Goal: Task Accomplishment & Management: Use online tool/utility

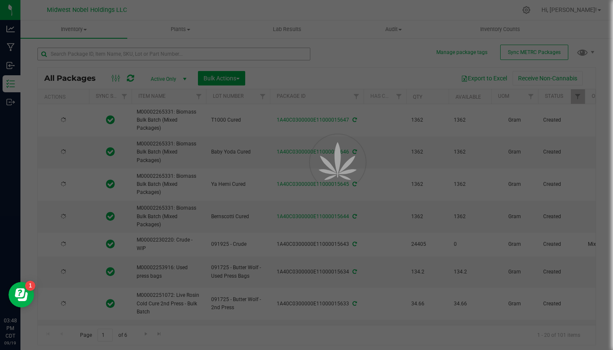
click at [146, 55] on div at bounding box center [306, 175] width 613 height 350
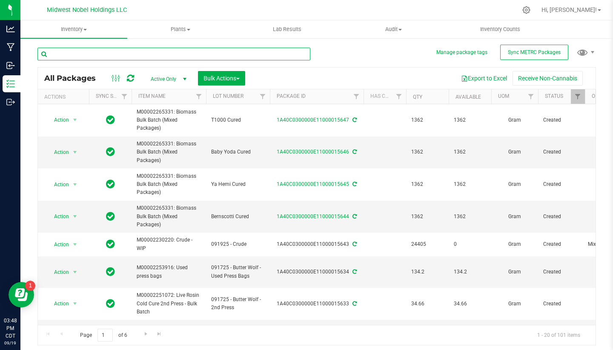
click at [146, 55] on input "text" at bounding box center [173, 54] width 273 height 13
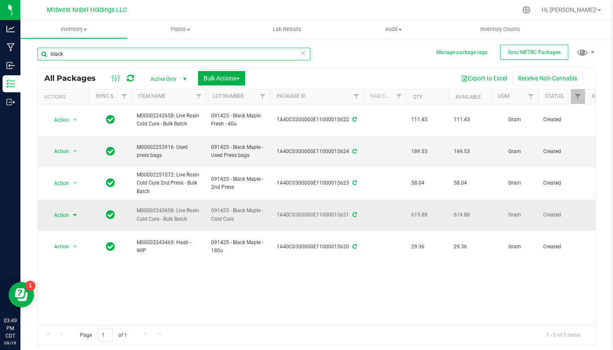
type input "black"
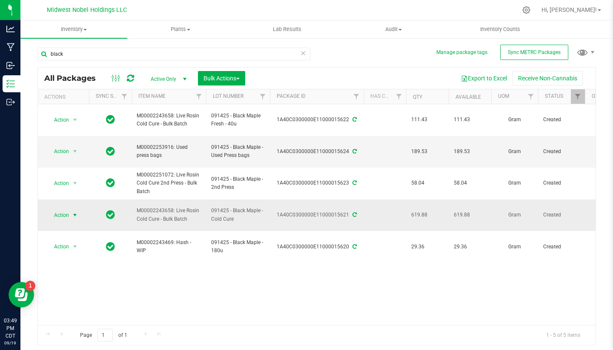
click at [50, 209] on span "Action" at bounding box center [57, 215] width 23 height 12
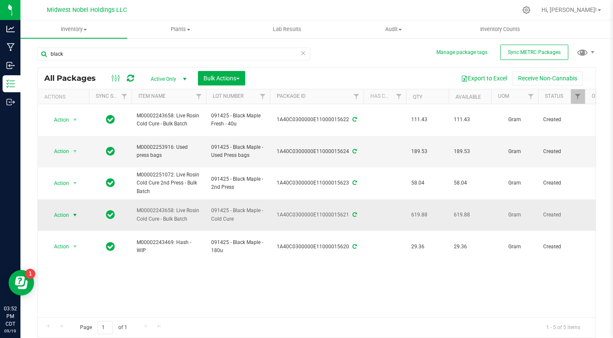
click at [60, 209] on span "Action" at bounding box center [57, 215] width 23 height 12
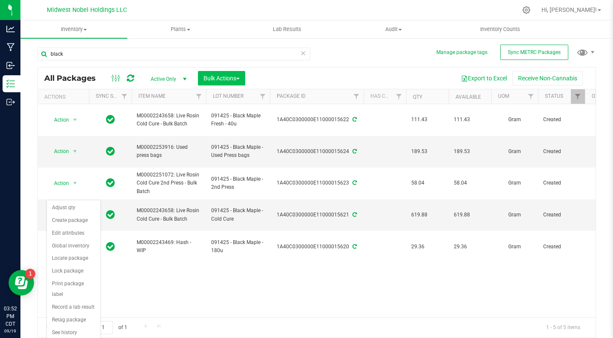
click at [225, 77] on span "Bulk Actions" at bounding box center [222, 78] width 36 height 7
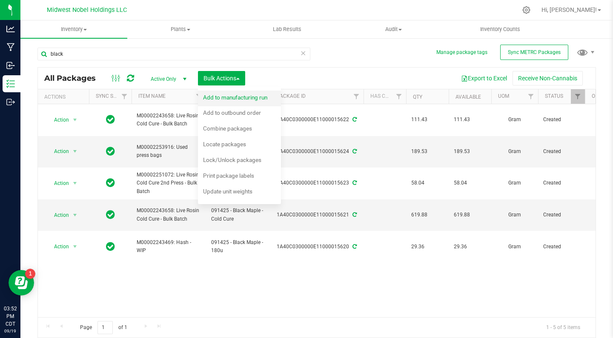
click at [234, 98] on span "Add to manufacturing run" at bounding box center [235, 97] width 64 height 7
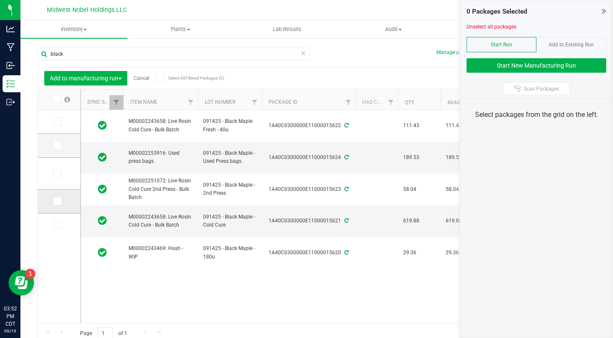
click at [53, 199] on span at bounding box center [57, 201] width 9 height 9
click at [0, 0] on input "checkbox" at bounding box center [0, 0] width 0 height 0
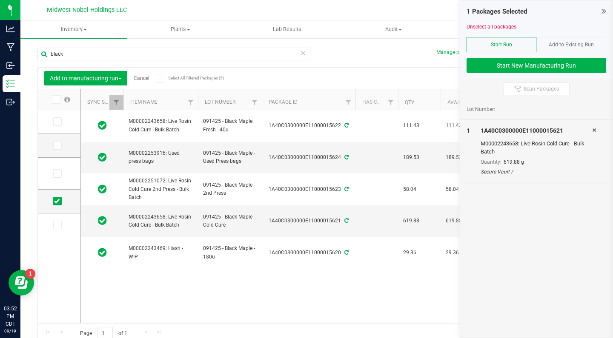
click at [531, 81] on div "Scan Packages" at bounding box center [536, 89] width 152 height 20
click at [531, 70] on button "Start New Manufacturing Run" at bounding box center [537, 65] width 140 height 14
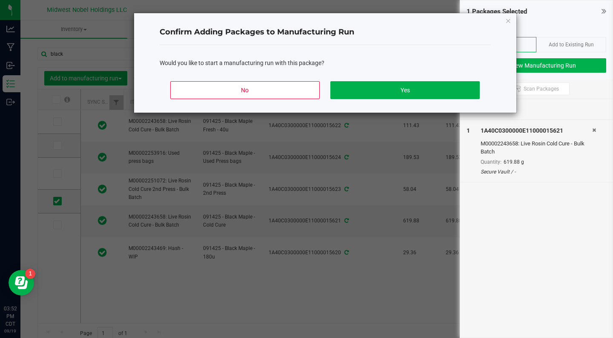
click at [354, 75] on div "No Yes" at bounding box center [325, 94] width 331 height 38
click at [354, 81] on button "Yes" at bounding box center [404, 90] width 149 height 18
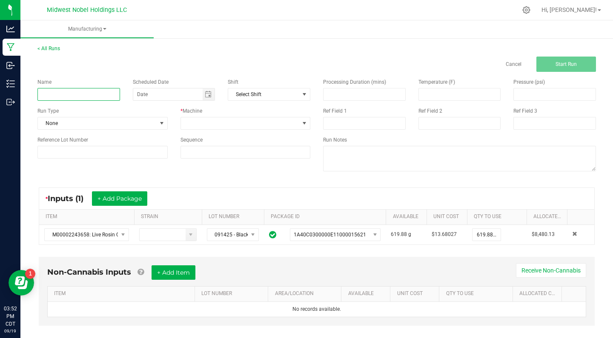
click at [102, 96] on input at bounding box center [78, 94] width 83 height 13
type input "-"
click at [84, 97] on input "091925 - Black [DEMOGRAPHIC_DATA] 2G" at bounding box center [78, 94] width 83 height 13
click at [107, 96] on input "091925 - Black maple 2G" at bounding box center [78, 94] width 83 height 13
type input "091925 - Black maple 2G"
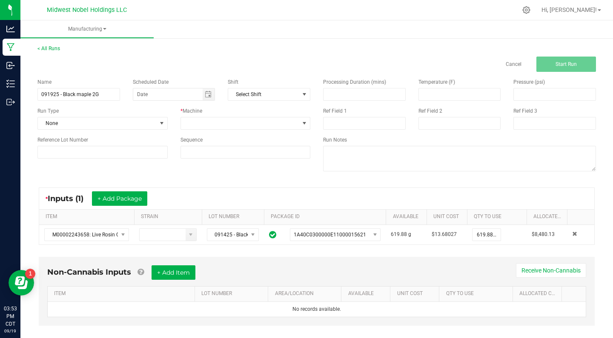
click at [121, 109] on div "Run Type" at bounding box center [102, 111] width 130 height 8
click at [123, 122] on span "None" at bounding box center [97, 124] width 119 height 12
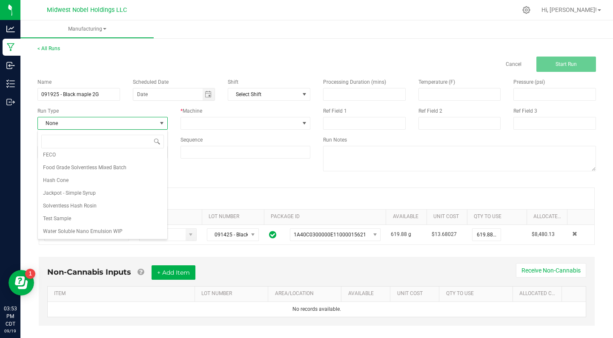
scroll to position [68, 0]
click at [110, 207] on li "Solventless Hash Rosin" at bounding box center [102, 206] width 129 height 13
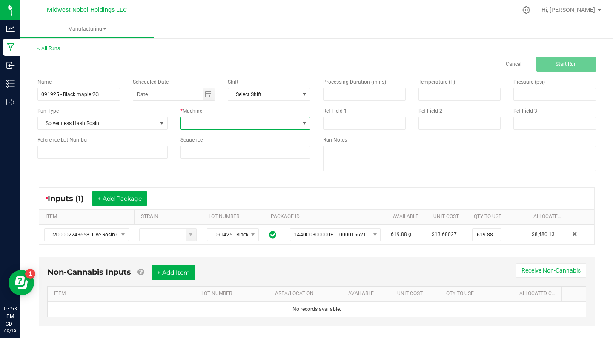
click at [250, 129] on span at bounding box center [240, 124] width 119 height 12
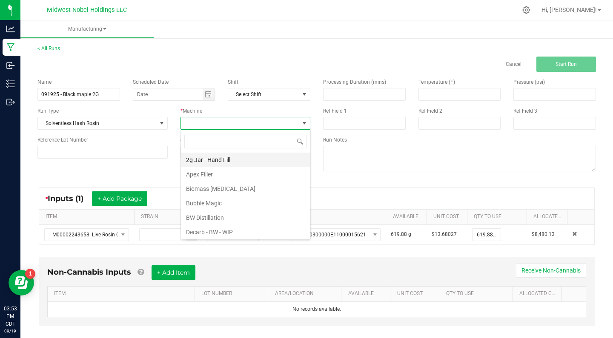
scroll to position [13, 130]
click at [235, 159] on li "2g Jar - Hand Fill" at bounding box center [245, 160] width 129 height 14
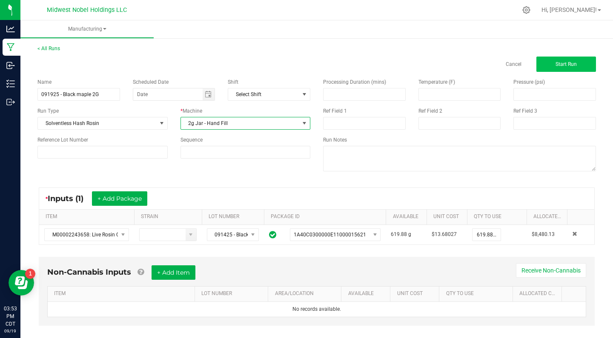
click at [584, 62] on button "Start Run" at bounding box center [566, 64] width 60 height 15
